Goal: Transaction & Acquisition: Purchase product/service

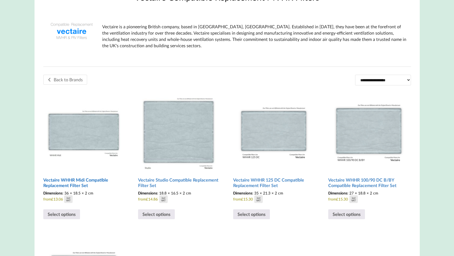
scroll to position [137, 0]
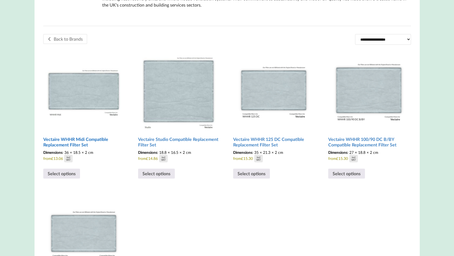
click at [76, 148] on h2 "Vectaire WHHR Midi Compatible Replacement Filter Set" at bounding box center [83, 142] width 81 height 16
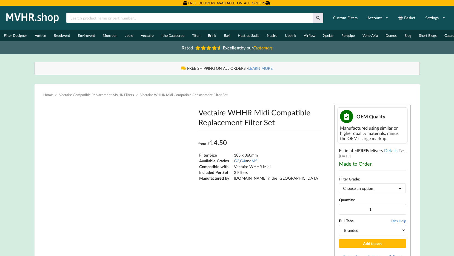
type input "**********"
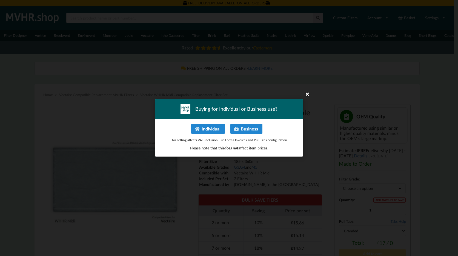
click at [305, 92] on icon at bounding box center [307, 93] width 9 height 9
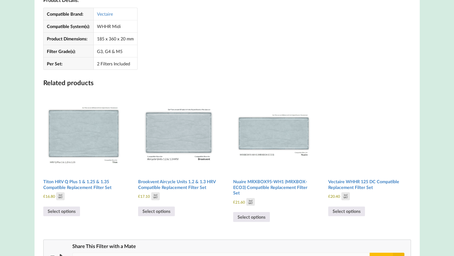
scroll to position [548, 0]
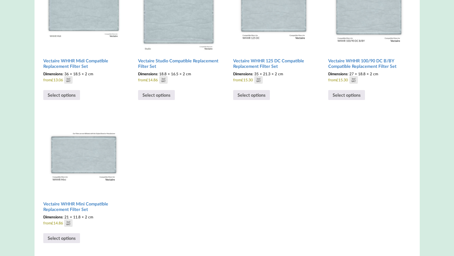
scroll to position [219, 0]
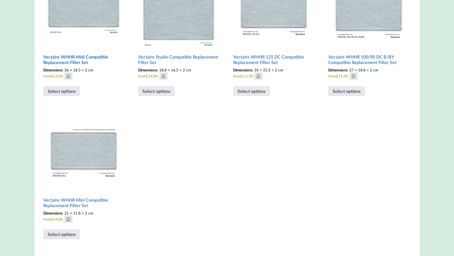
click at [81, 61] on h2 "Vectaire WHHR Midi Compatible Replacement Filter Set" at bounding box center [83, 60] width 81 height 16
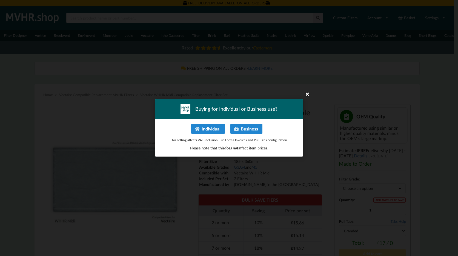
click at [309, 92] on icon at bounding box center [307, 93] width 9 height 9
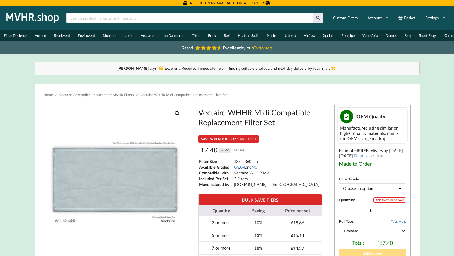
scroll to position [110, 0]
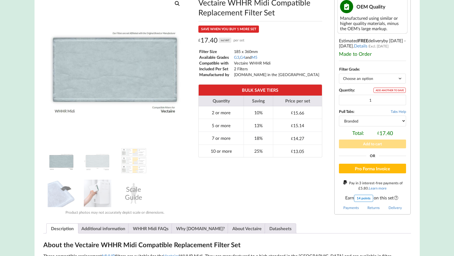
click at [376, 79] on select "Choose an option G3 G4 M5" at bounding box center [372, 78] width 67 height 10
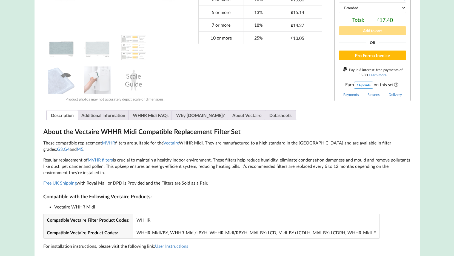
scroll to position [165, 0]
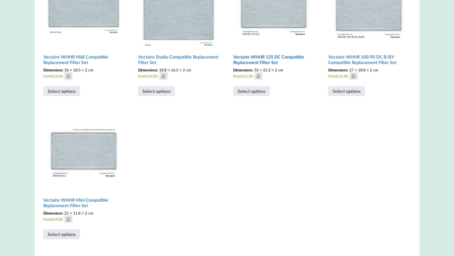
click at [278, 62] on h2 "Vectaire WHHR 125 DC Compatible Replacement Filter Set" at bounding box center [273, 60] width 81 height 16
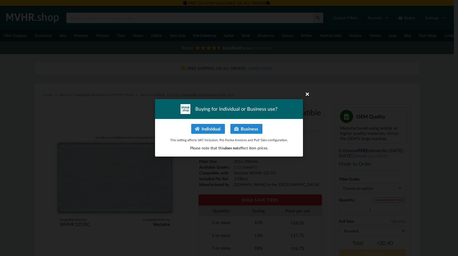
click at [306, 93] on icon at bounding box center [307, 93] width 9 height 9
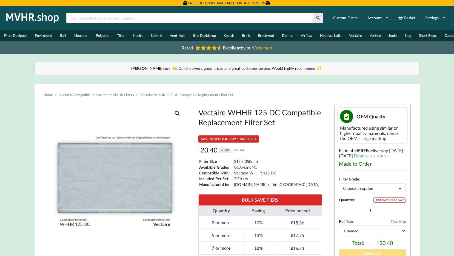
click at [375, 191] on select "Choose an option G3 G4 M5" at bounding box center [372, 188] width 67 height 10
click at [339, 186] on select "Choose an option G3 G4 M5" at bounding box center [372, 188] width 67 height 10
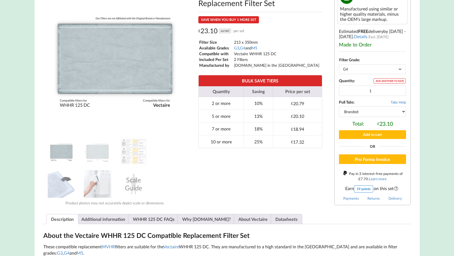
scroll to position [137, 0]
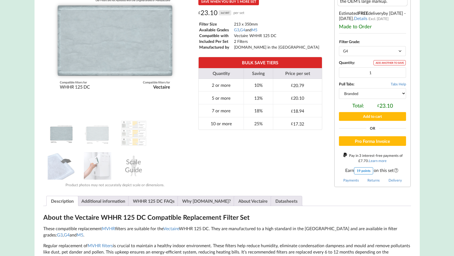
click at [349, 55] on select "Choose an option G3 G4 M5" at bounding box center [372, 51] width 67 height 10
click at [339, 49] on select "Choose an option G3 G4 M5" at bounding box center [372, 51] width 67 height 10
click at [358, 52] on select "Choose an option G3 G4 M5" at bounding box center [372, 51] width 67 height 10
click at [339, 49] on select "Choose an option G3 G4 M5" at bounding box center [372, 51] width 67 height 10
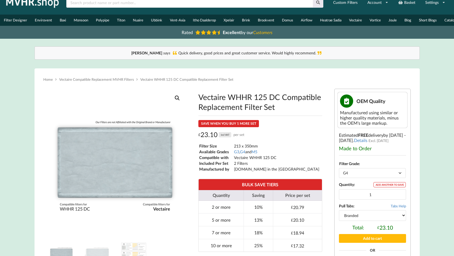
scroll to position [0, 0]
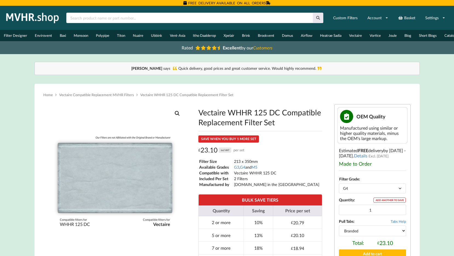
click at [365, 189] on select "Choose an option G3 G4 M5" at bounding box center [372, 188] width 67 height 10
click at [339, 186] on select "Choose an option G3 G4 M5" at bounding box center [372, 188] width 67 height 10
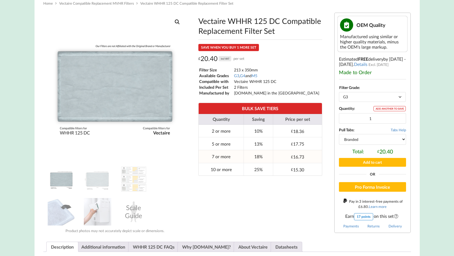
scroll to position [82, 0]
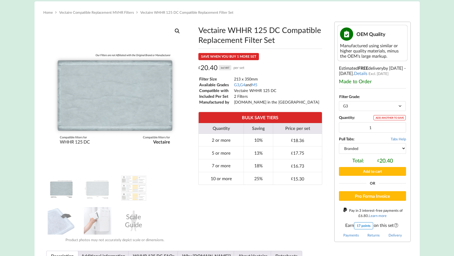
click at [364, 110] on select "Choose an option G3 G4 M5" at bounding box center [372, 106] width 67 height 10
click at [339, 104] on select "Choose an option G3 G4 M5" at bounding box center [372, 106] width 67 height 10
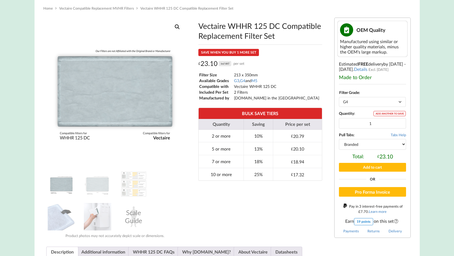
scroll to position [55, 0]
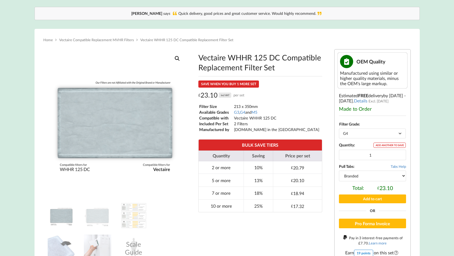
click at [356, 131] on select "Choose an option G3 G4 M5" at bounding box center [372, 133] width 67 height 10
select select "M5"
click at [339, 131] on select "Choose an option G3 G4 M5" at bounding box center [372, 133] width 67 height 10
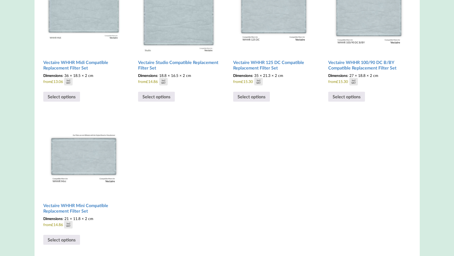
scroll to position [225, 0]
